Goal: Transaction & Acquisition: Purchase product/service

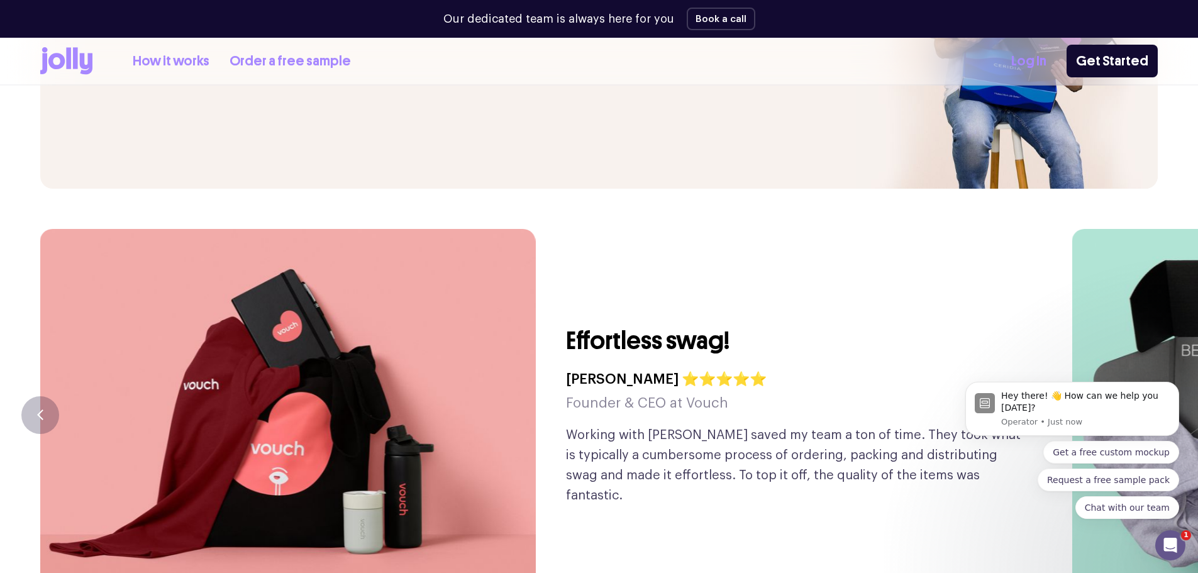
scroll to position [2994, 0]
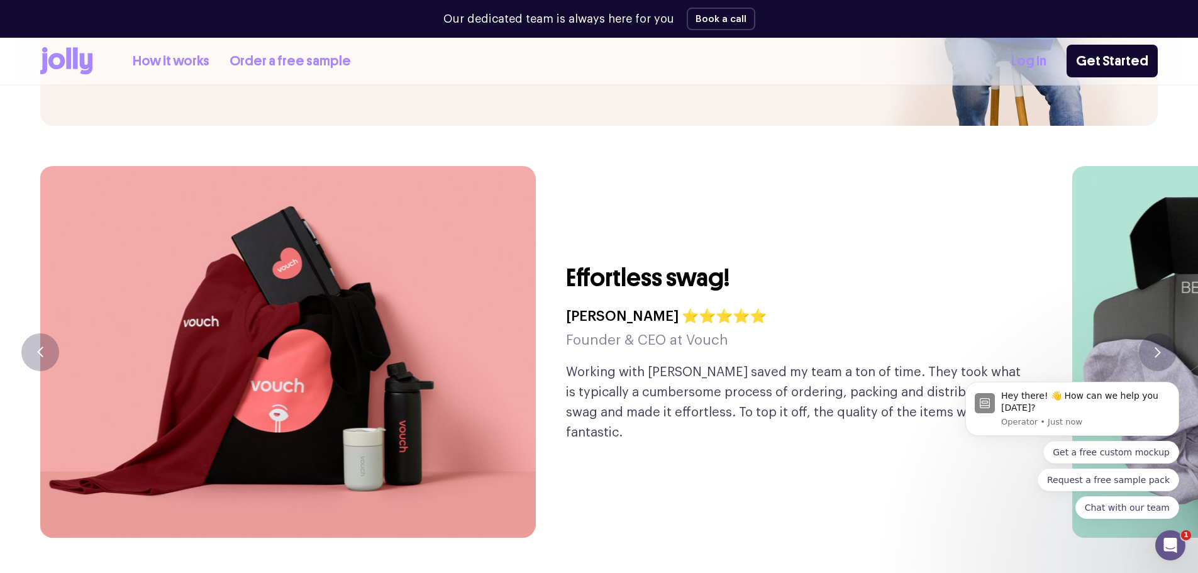
click at [1148, 322] on body "Hey there! 👋 How can we help you today? Operator • Just now Get a free custom m…" at bounding box center [1073, 412] width 242 height 244
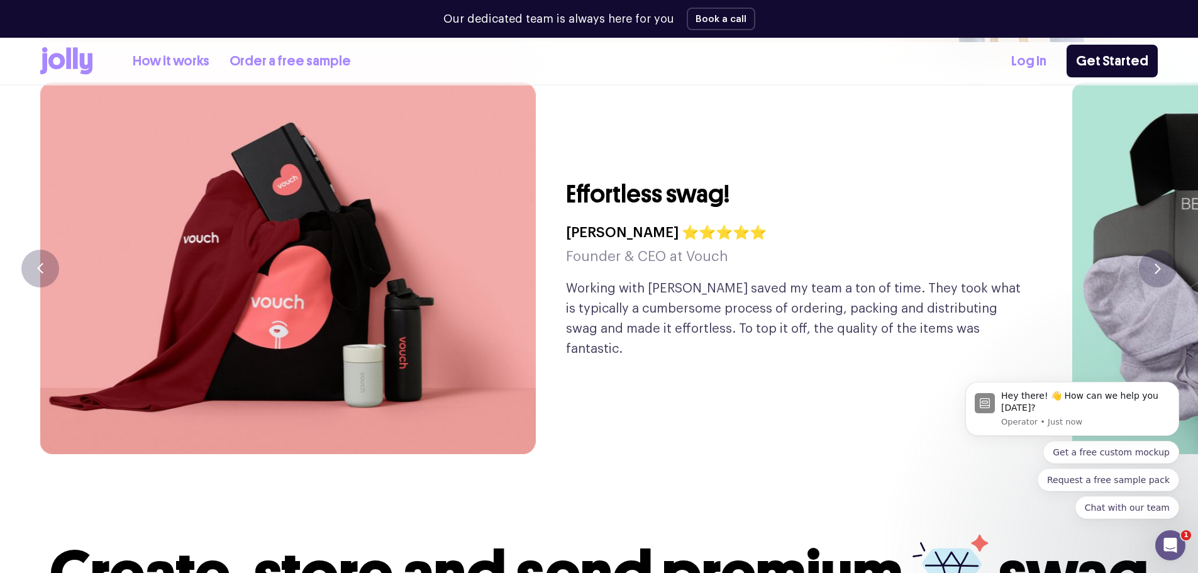
scroll to position [3057, 0]
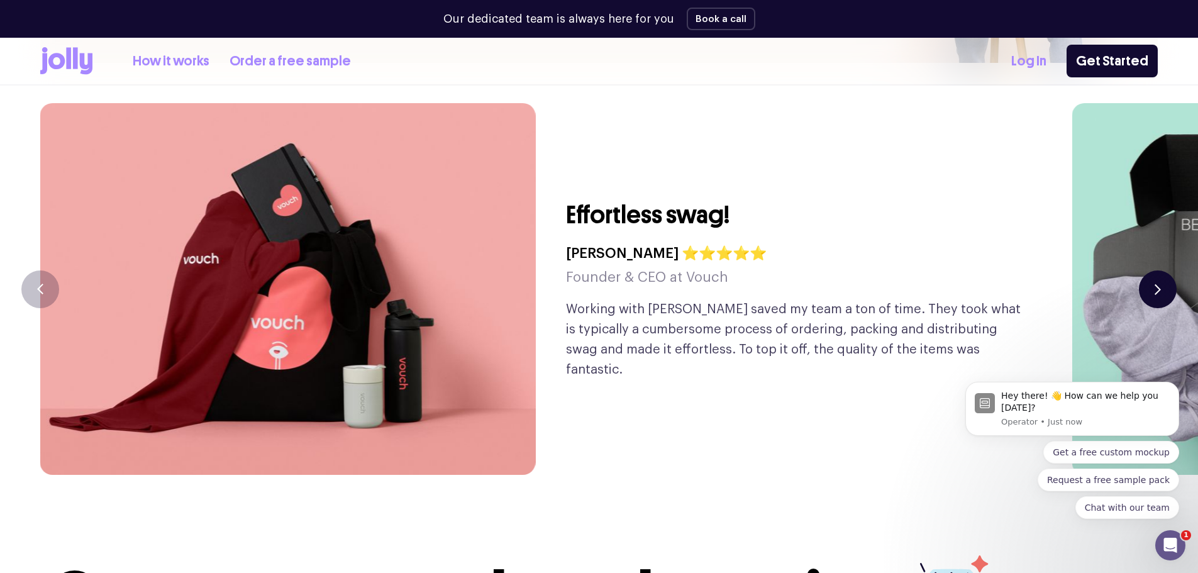
click at [1165, 270] on button "button" at bounding box center [1158, 289] width 38 height 38
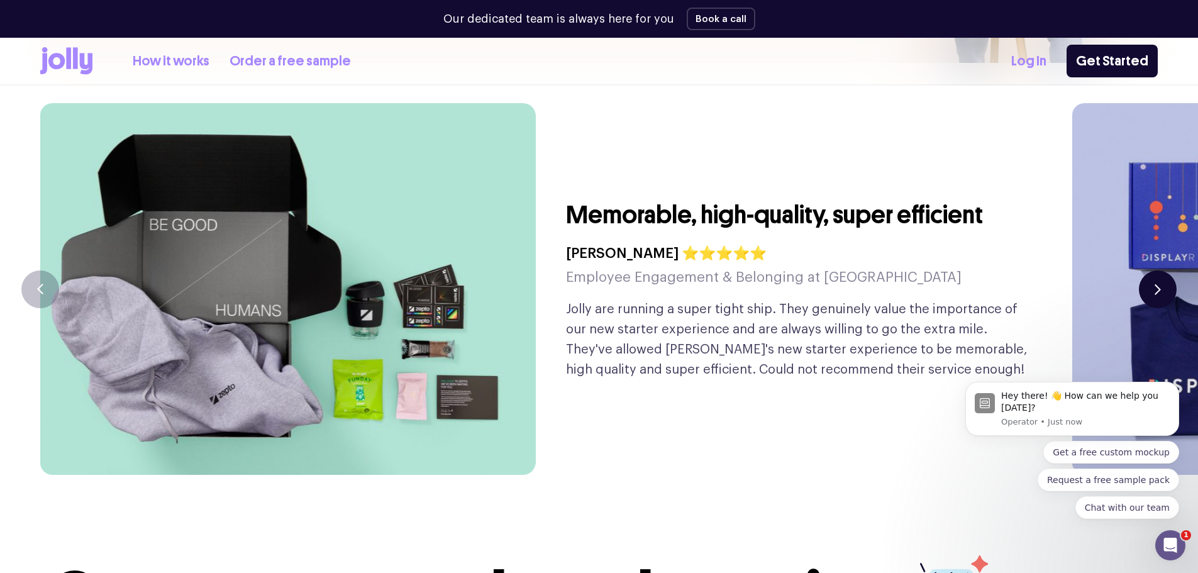
click at [1161, 270] on button "button" at bounding box center [1158, 289] width 38 height 38
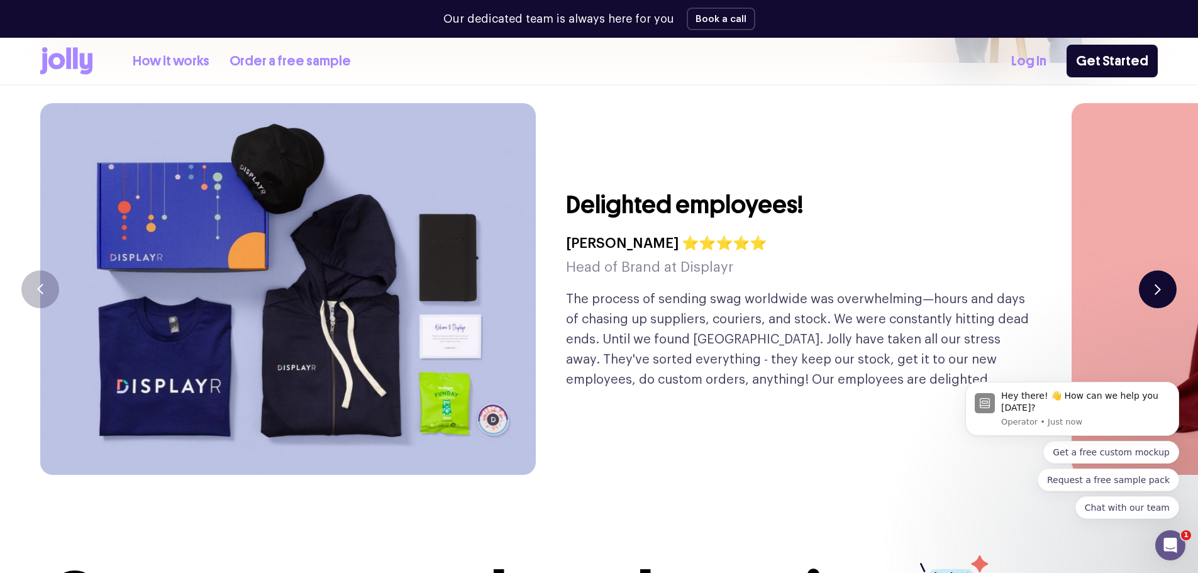
click at [1161, 270] on button "button" at bounding box center [1158, 289] width 38 height 38
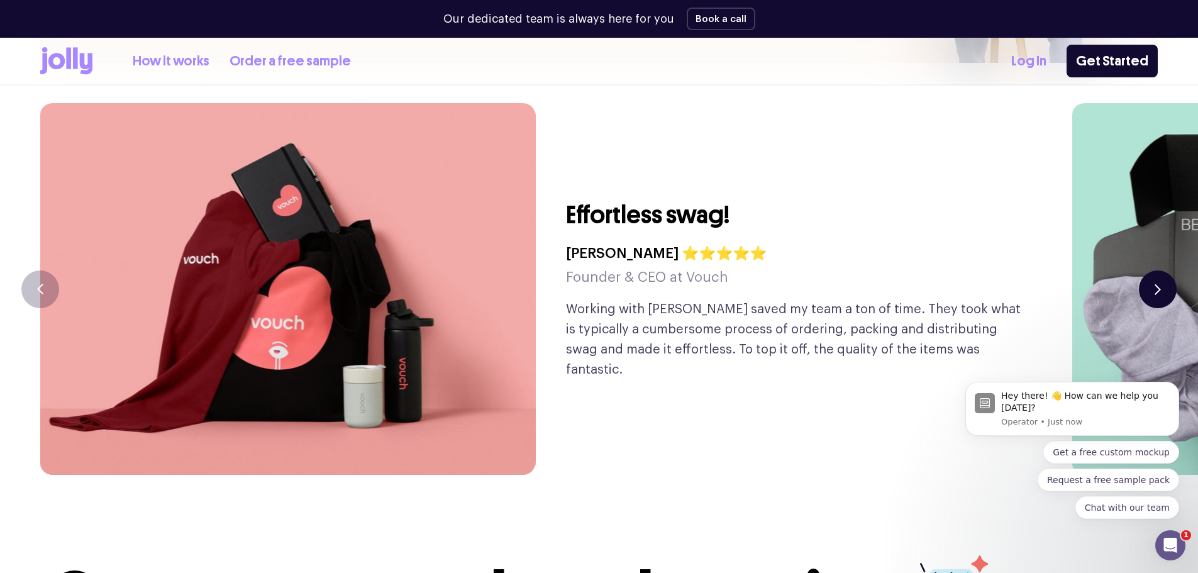
click at [1161, 270] on button "button" at bounding box center [1158, 289] width 38 height 38
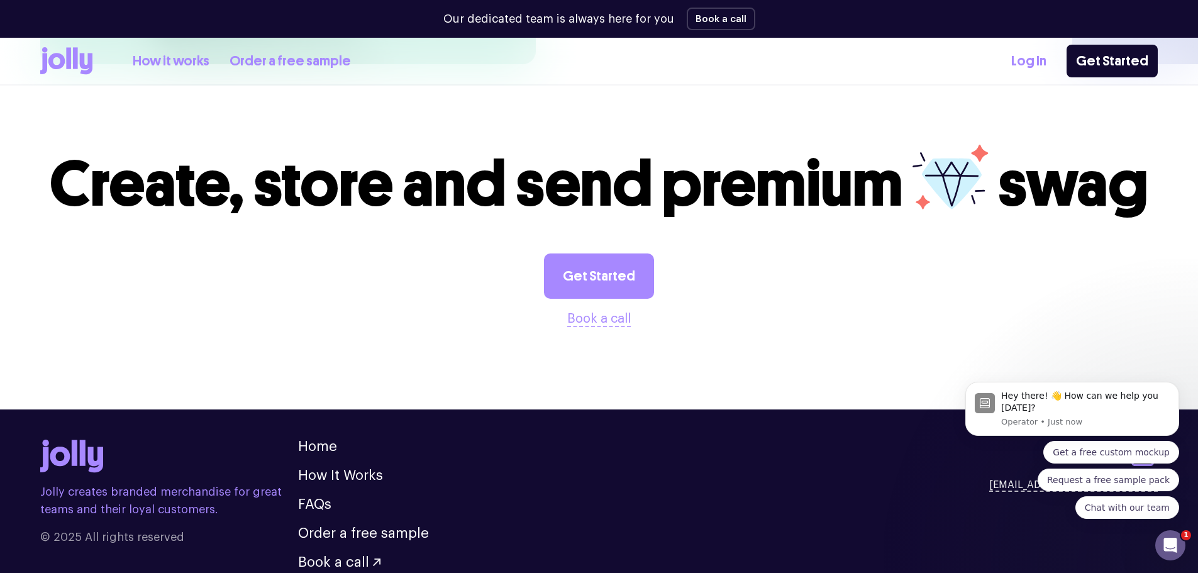
scroll to position [3445, 0]
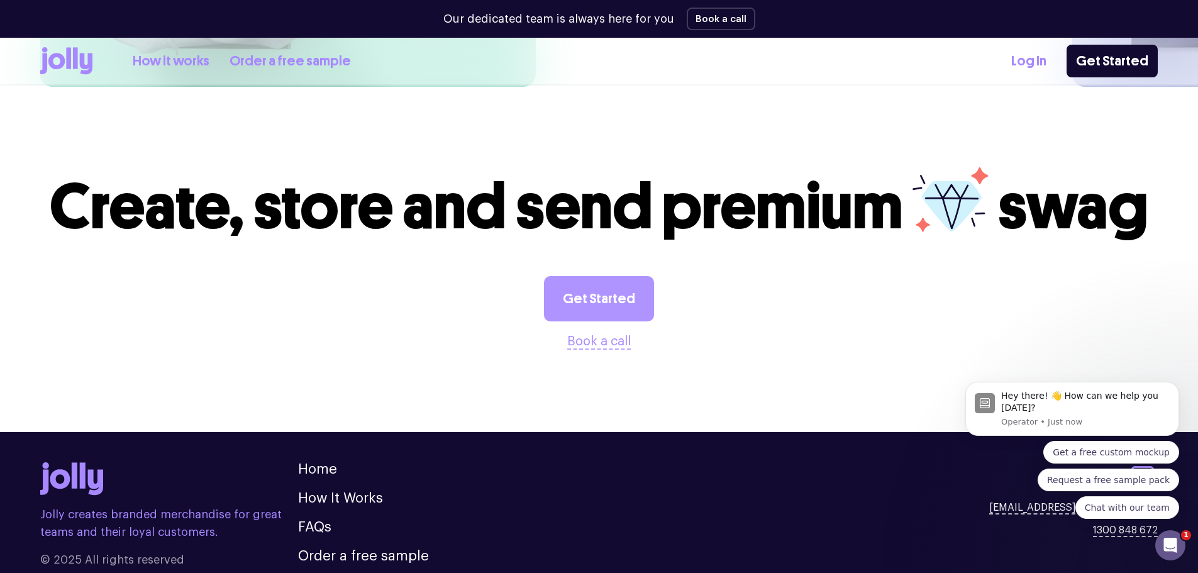
click at [594, 276] on link "Get Started" at bounding box center [599, 298] width 110 height 45
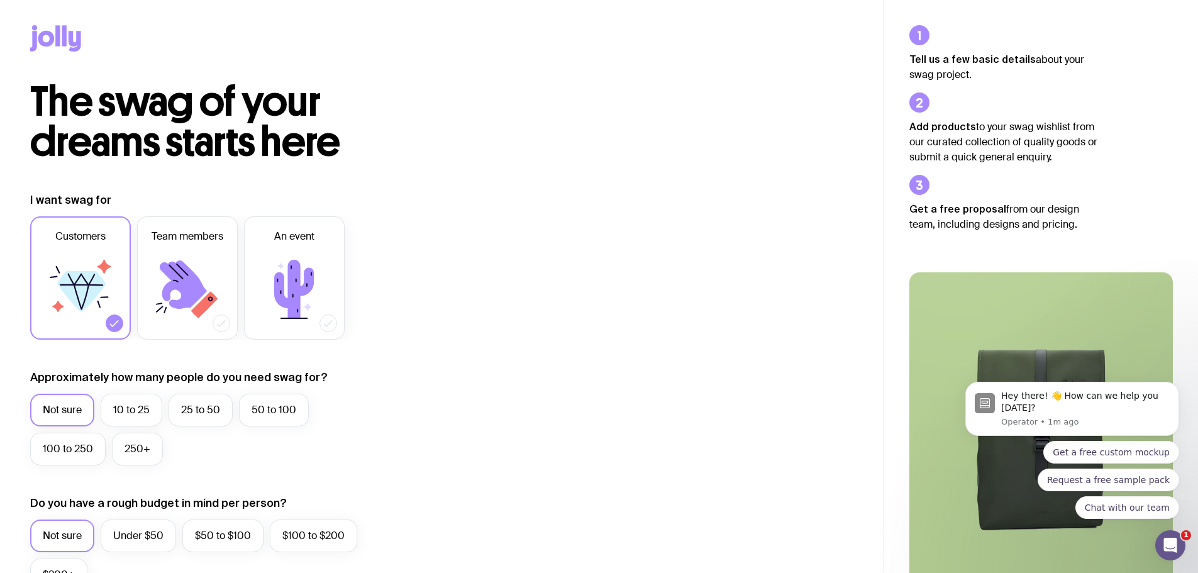
click at [64, 26] on icon at bounding box center [64, 35] width 4 height 21
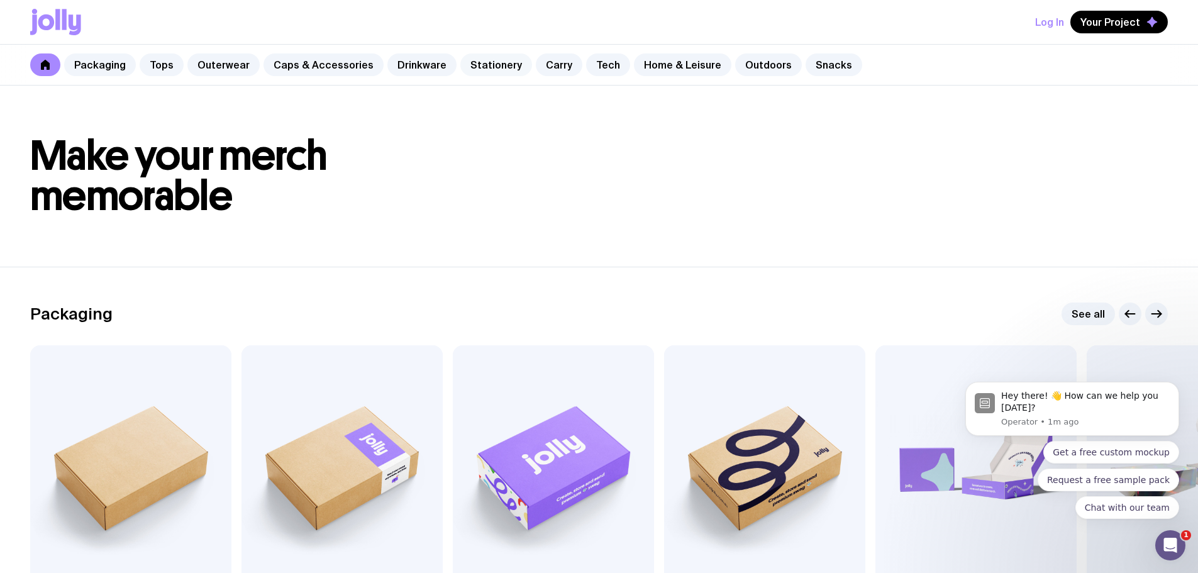
click at [472, 68] on link "Stationery" at bounding box center [496, 64] width 72 height 23
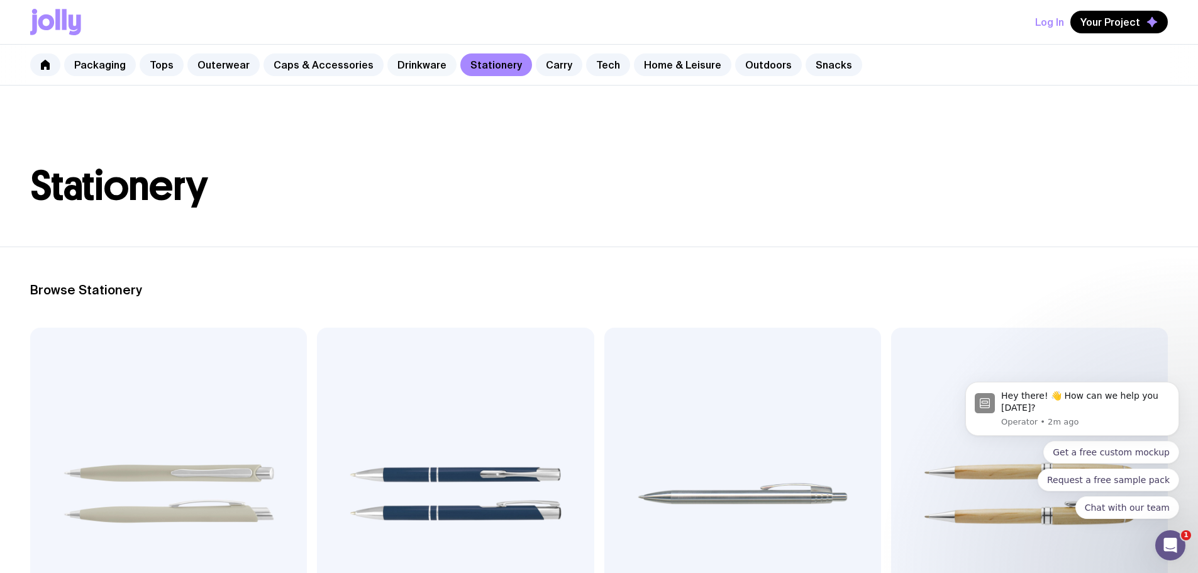
click at [411, 60] on link "Drinkware" at bounding box center [421, 64] width 69 height 23
